Goal: Navigation & Orientation: Find specific page/section

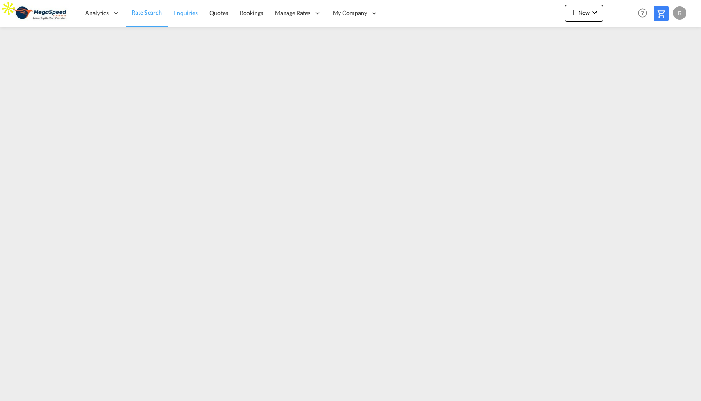
click at [186, 13] on span "Enquiries" at bounding box center [186, 12] width 24 height 7
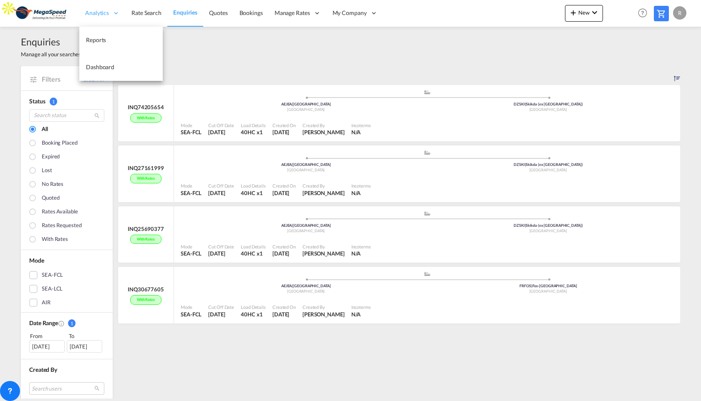
click at [116, 10] on icon at bounding box center [116, 13] width 8 height 8
click at [102, 39] on span "Reports" at bounding box center [96, 39] width 20 height 7
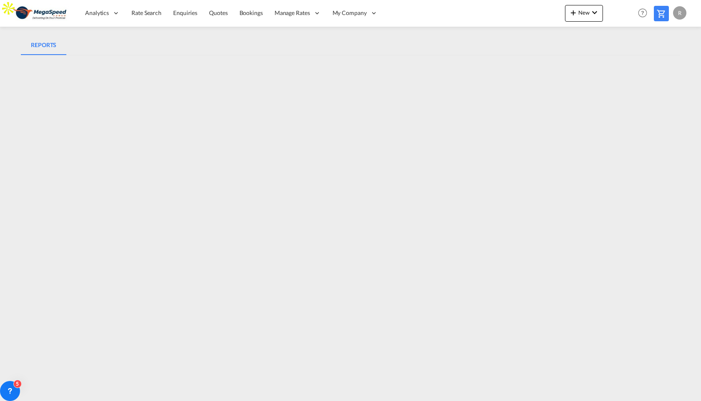
click at [500, 42] on md-tabs-canvas "REPORTS REPORTS" at bounding box center [350, 45] width 659 height 20
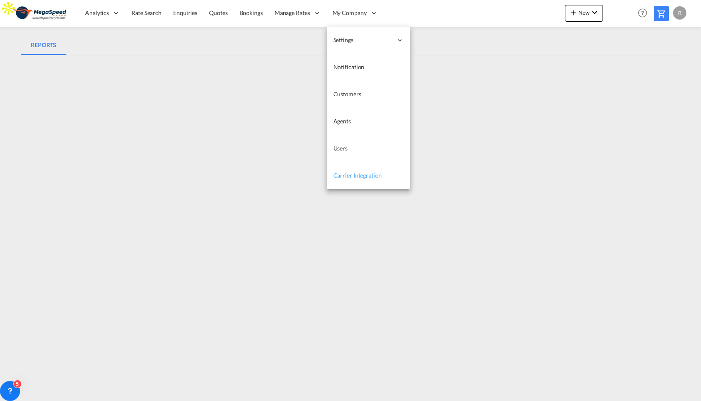
click at [355, 176] on span "Carrier Integration" at bounding box center [357, 175] width 48 height 7
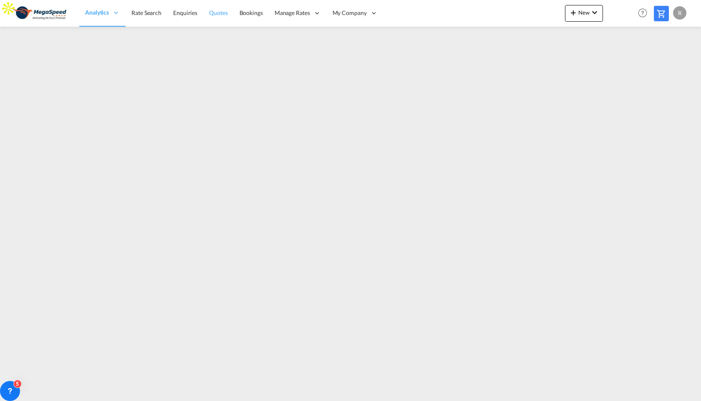
click at [218, 18] on link "Quotes" at bounding box center [218, 13] width 30 height 27
click at [678, 10] on div "R" at bounding box center [679, 12] width 13 height 13
click at [678, 10] on md-backdrop at bounding box center [350, 200] width 701 height 401
click at [678, 10] on div "R" at bounding box center [679, 12] width 13 height 13
click at [153, 15] on md-backdrop at bounding box center [350, 200] width 701 height 401
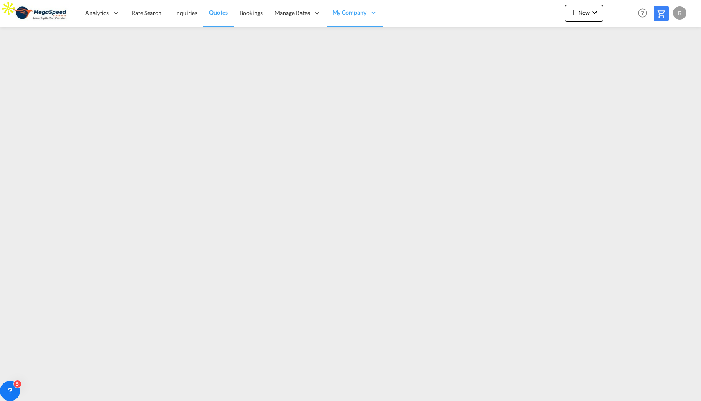
click at [153, 15] on span "Rate Search" at bounding box center [146, 12] width 30 height 7
click at [192, 13] on span "Enquiries" at bounding box center [186, 12] width 24 height 7
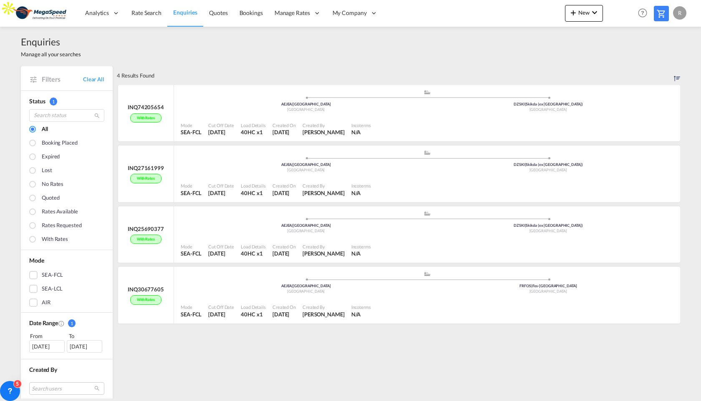
click at [679, 15] on div "R" at bounding box center [679, 12] width 13 height 13
click at [664, 35] on button "My Profile" at bounding box center [670, 36] width 54 height 17
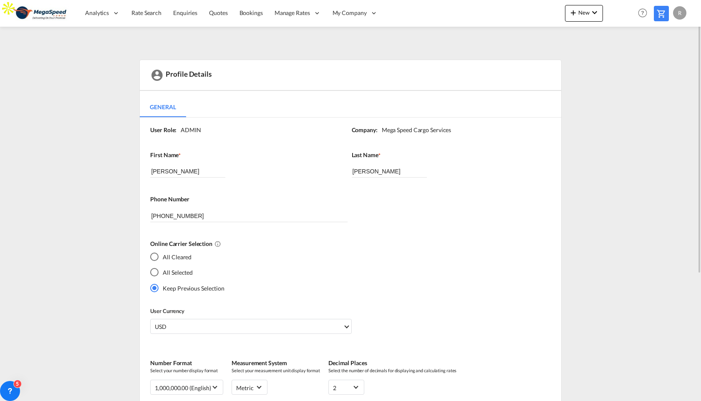
click at [151, 270] on div "All Selected" at bounding box center [154, 272] width 8 height 8
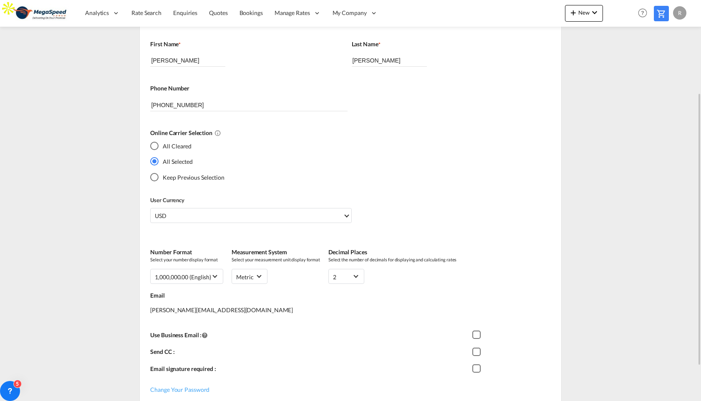
scroll to position [187, 0]
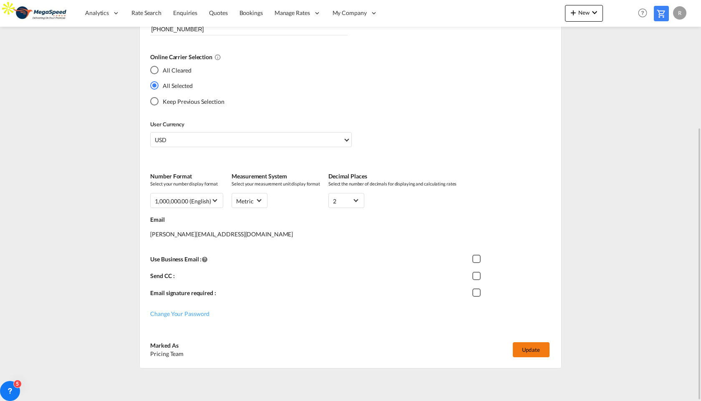
click at [516, 343] on button "Update" at bounding box center [531, 350] width 37 height 15
click at [152, 11] on span "Rate Search" at bounding box center [146, 12] width 30 height 7
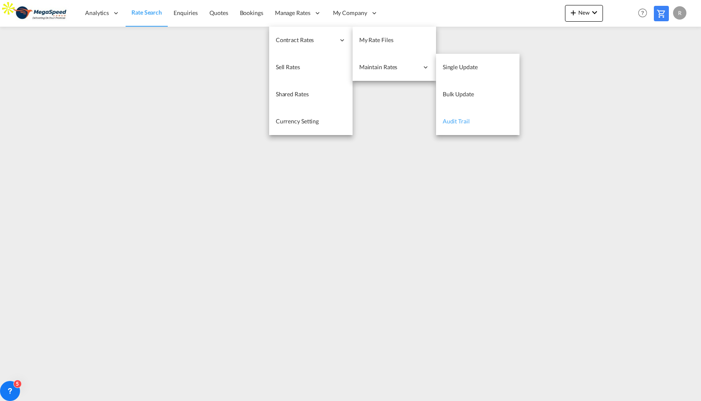
click at [450, 122] on span "Audit Trail" at bounding box center [456, 121] width 27 height 7
click at [459, 67] on span "Single Update" at bounding box center [459, 66] width 35 height 7
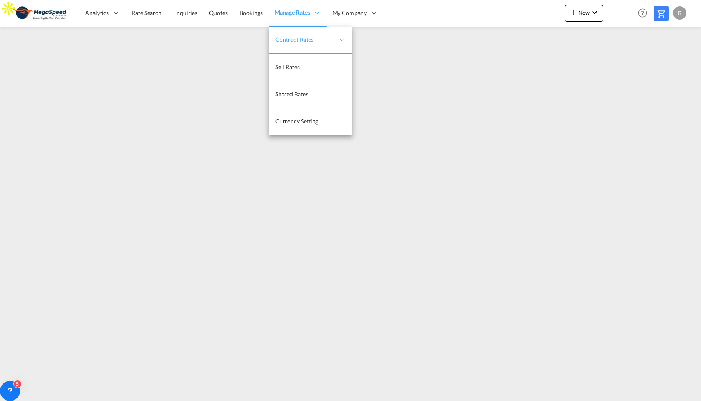
click at [284, 15] on span "Manage Rates" at bounding box center [292, 12] width 35 height 8
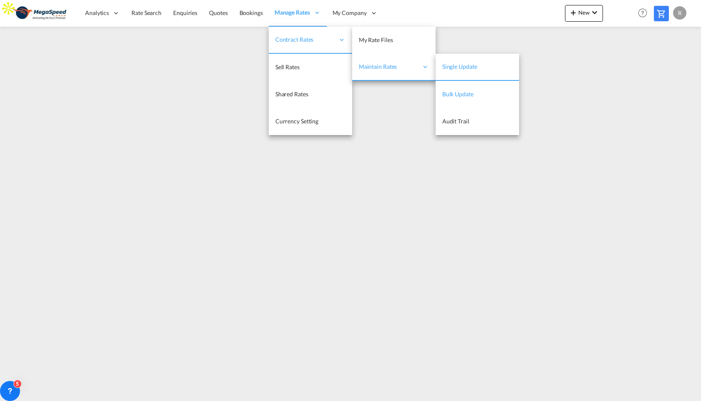
click at [463, 96] on span "Bulk Update" at bounding box center [457, 94] width 31 height 7
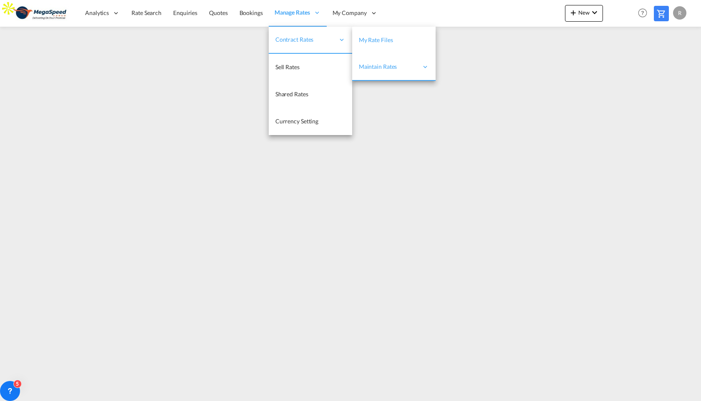
click at [366, 38] on span "My Rate Files" at bounding box center [376, 39] width 34 height 7
